Goal: Browse casually

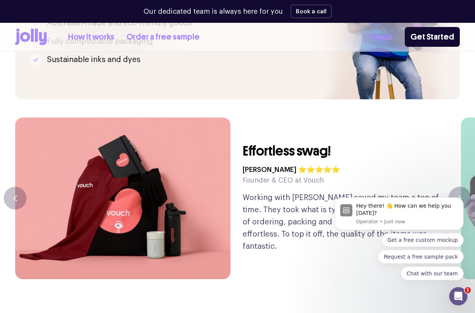
scroll to position [1648, 0]
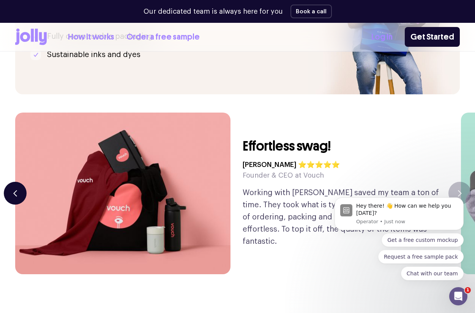
click at [14, 190] on icon "button" at bounding box center [15, 192] width 3 height 5
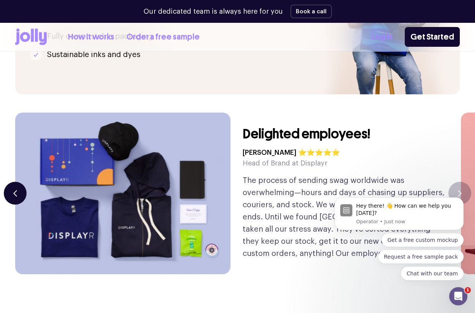
click at [14, 190] on icon "button" at bounding box center [15, 192] width 3 height 5
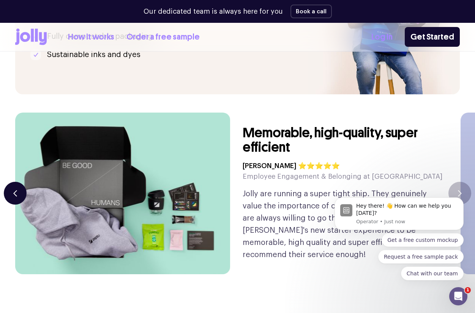
click at [14, 190] on icon "button" at bounding box center [15, 192] width 3 height 5
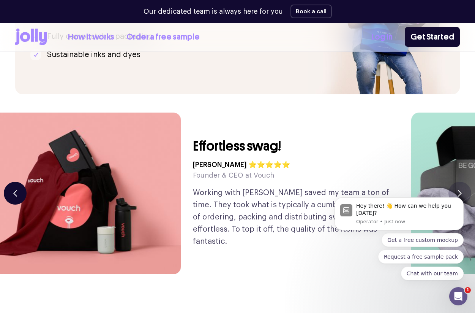
click at [14, 190] on icon "button" at bounding box center [15, 192] width 3 height 5
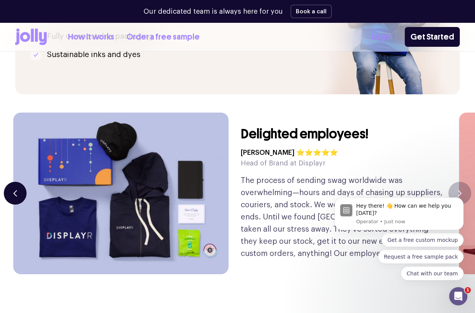
click at [14, 190] on icon "button" at bounding box center [15, 192] width 3 height 5
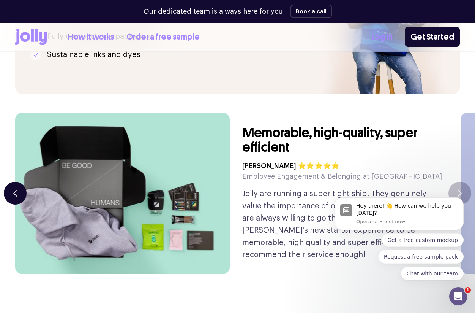
click at [16, 190] on icon "button" at bounding box center [15, 193] width 4 height 6
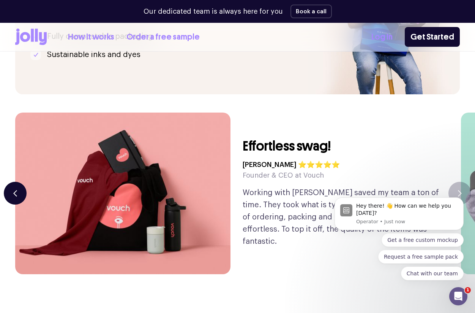
click at [25, 182] on button "button" at bounding box center [15, 193] width 23 height 23
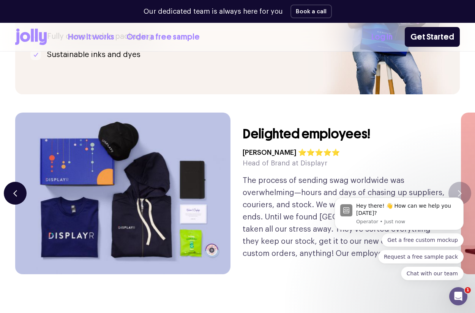
click at [22, 182] on button "button" at bounding box center [15, 193] width 23 height 23
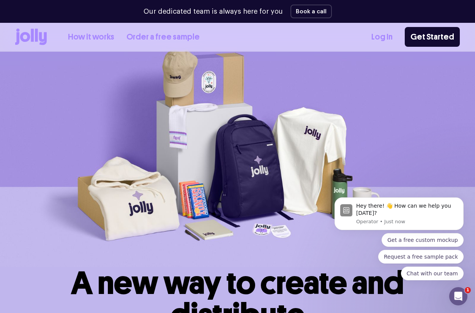
scroll to position [0, 0]
